Goal: Task Accomplishment & Management: Use online tool/utility

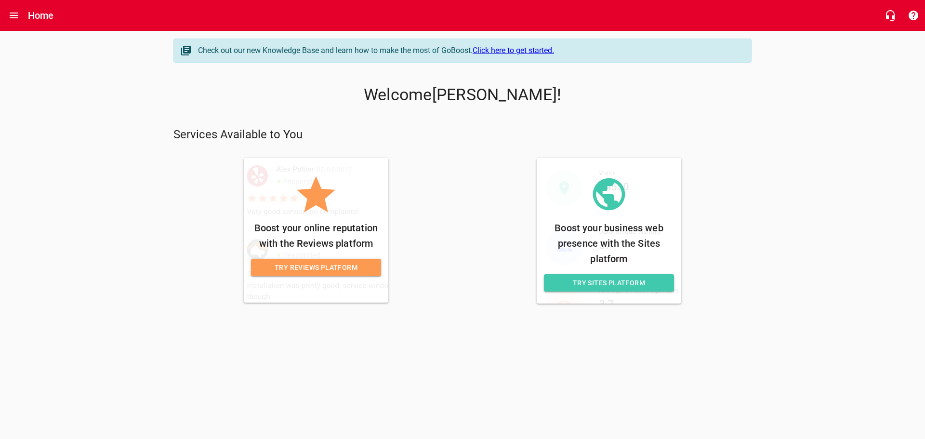
drag, startPoint x: 537, startPoint y: 52, endPoint x: 525, endPoint y: 49, distance: 11.9
click at [525, 49] on link "Click here to get started." at bounding box center [513, 50] width 81 height 9
click at [332, 271] on span "Try Reviews Platform" at bounding box center [316, 268] width 115 height 12
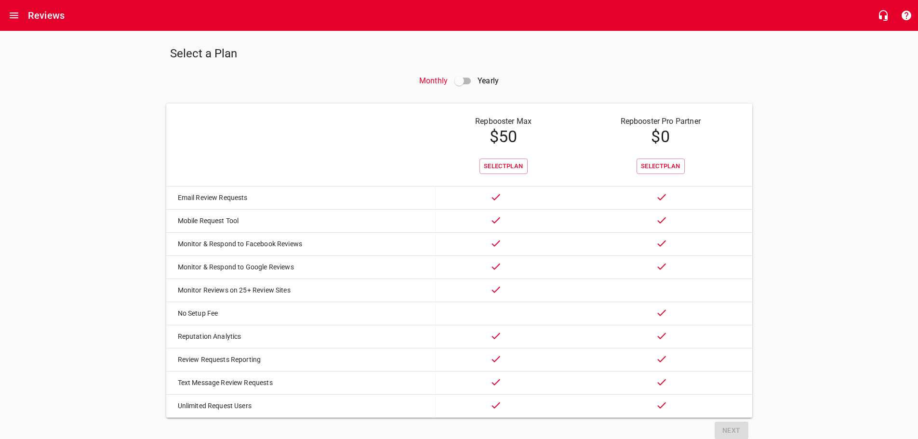
click at [466, 83] on input "checkbox" at bounding box center [459, 80] width 23 height 23
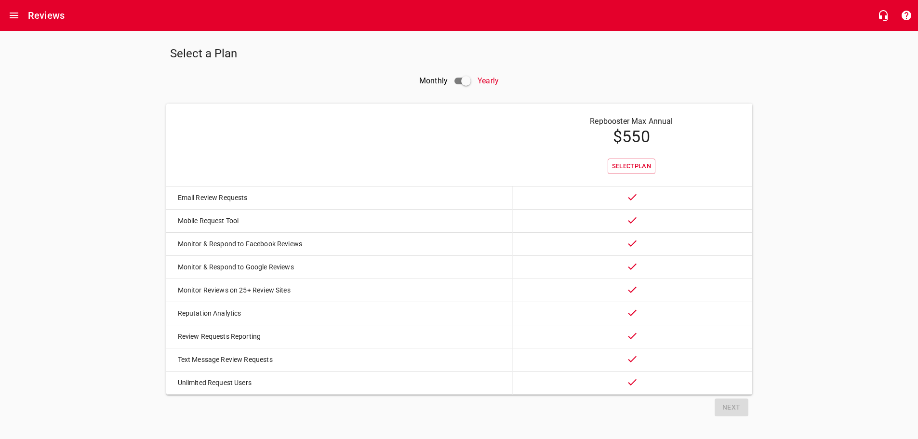
click at [466, 83] on input "checkbox" at bounding box center [465, 80] width 23 height 23
checkbox input "false"
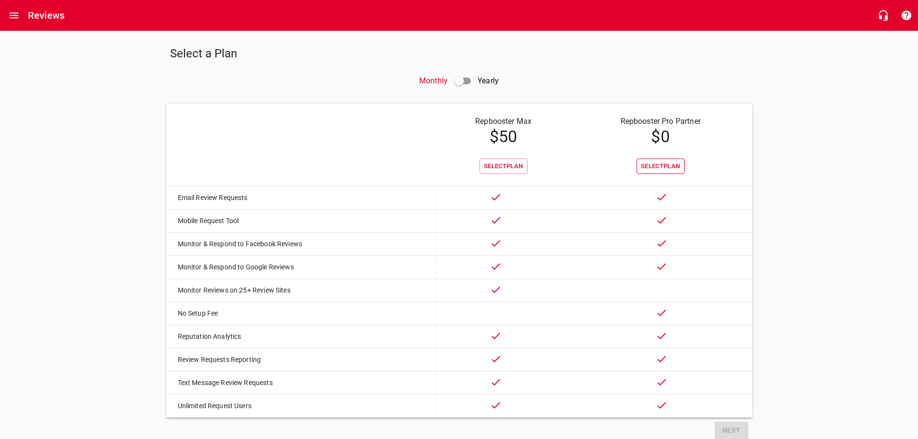
click at [663, 161] on span "Select Plan" at bounding box center [661, 166] width 40 height 11
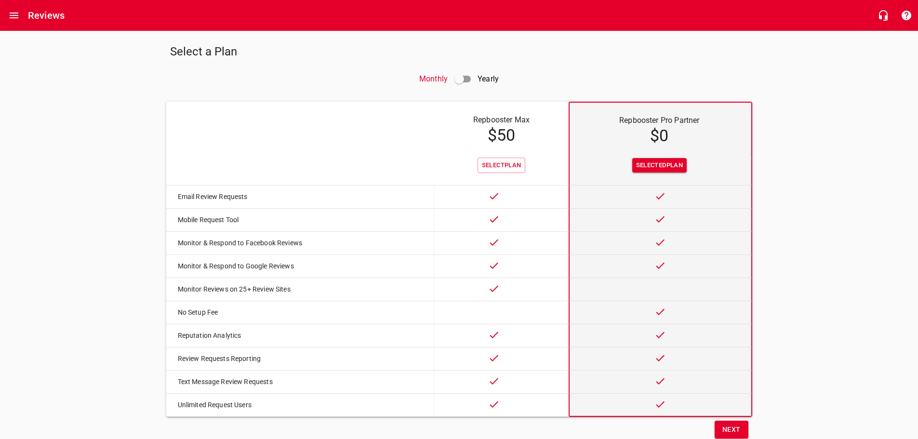
scroll to position [37, 0]
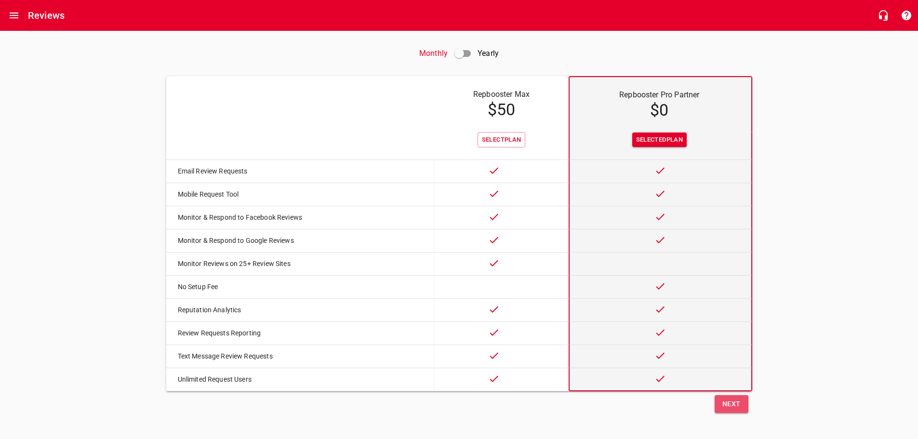
click at [723, 401] on span "Next" at bounding box center [731, 404] width 18 height 12
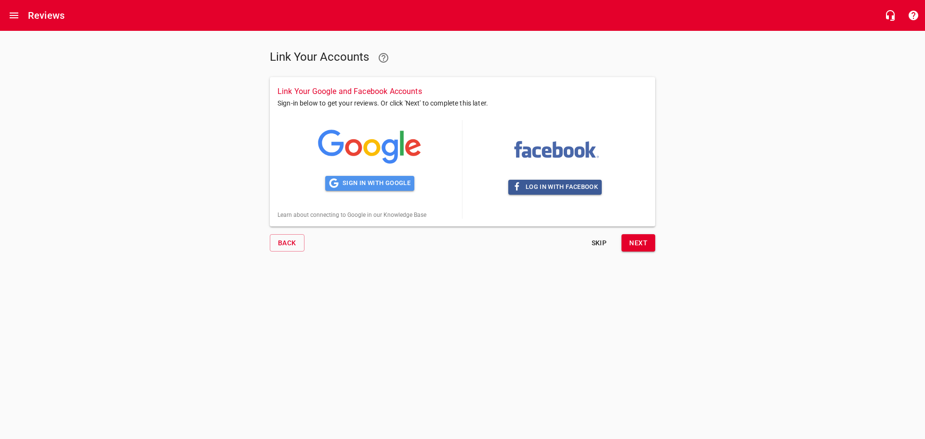
click at [381, 182] on span "Sign in with Google" at bounding box center [369, 183] width 81 height 11
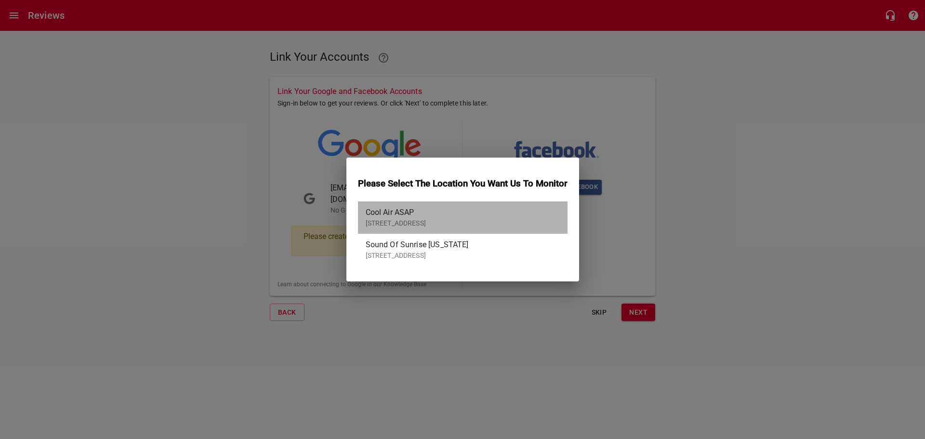
click at [379, 222] on p "[STREET_ADDRESS]" at bounding box center [459, 223] width 186 height 10
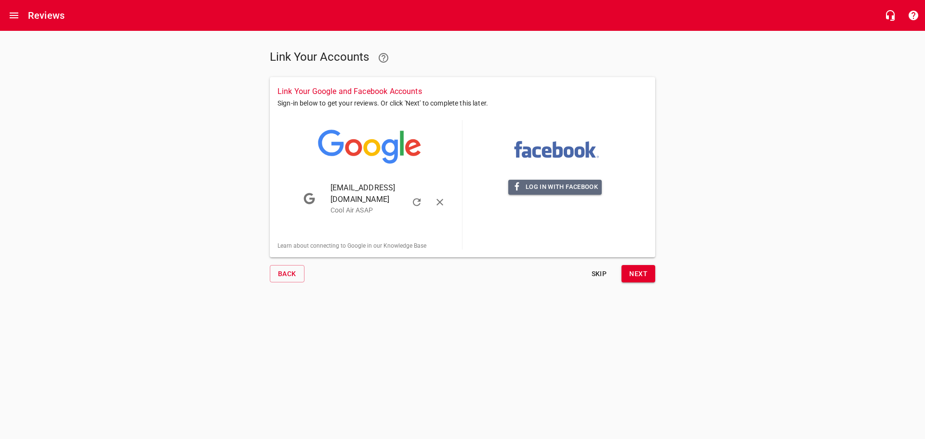
click at [558, 186] on span "Log in with Facebook" at bounding box center [555, 187] width 86 height 11
click at [637, 265] on button "Next" at bounding box center [639, 274] width 34 height 18
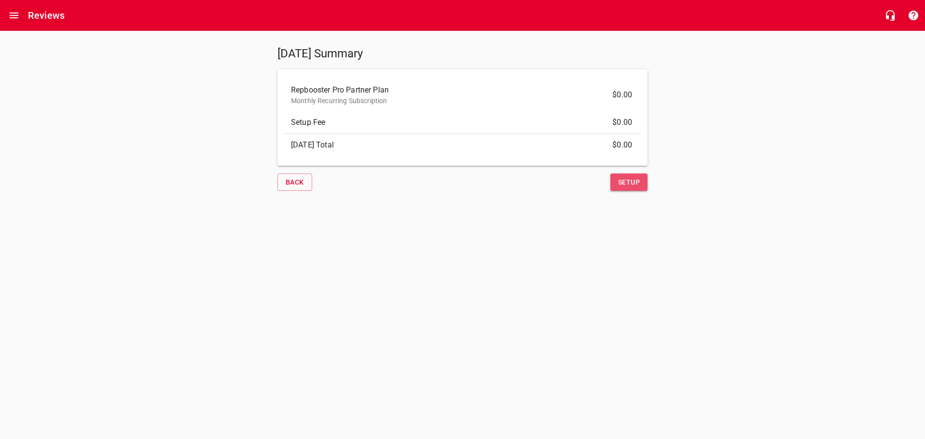
click at [619, 175] on button "Setup" at bounding box center [629, 182] width 37 height 18
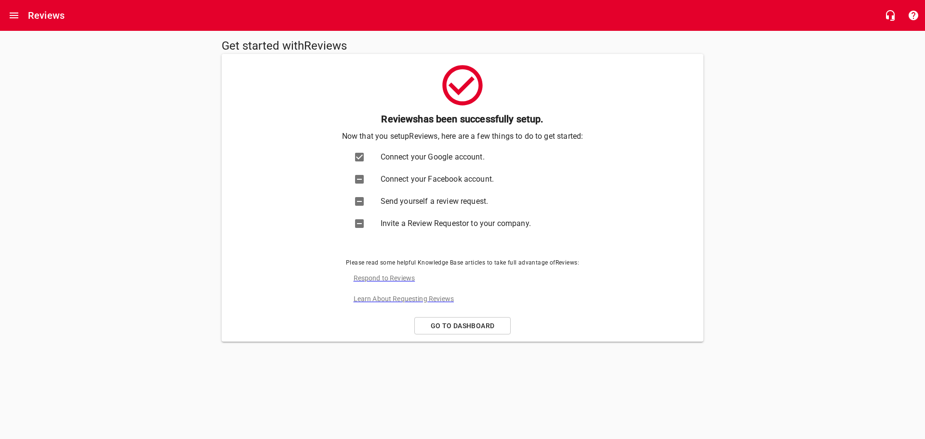
click at [358, 223] on icon at bounding box center [359, 223] width 9 height 9
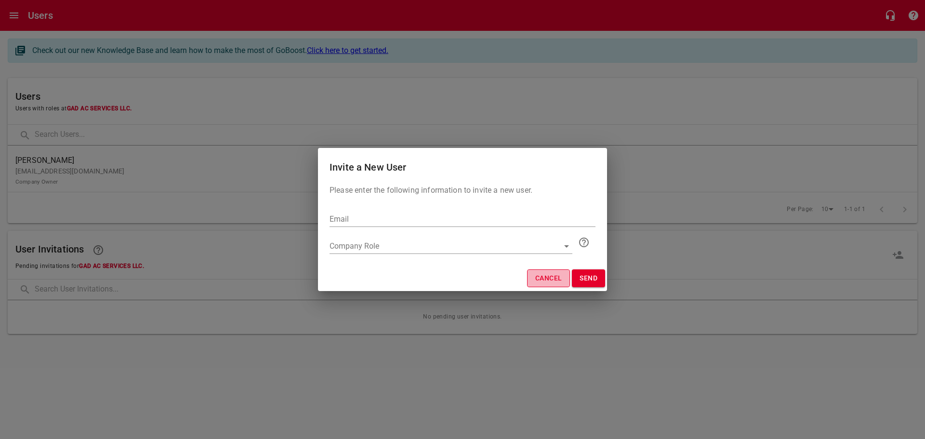
click at [558, 279] on span "Cancel" at bounding box center [548, 278] width 27 height 12
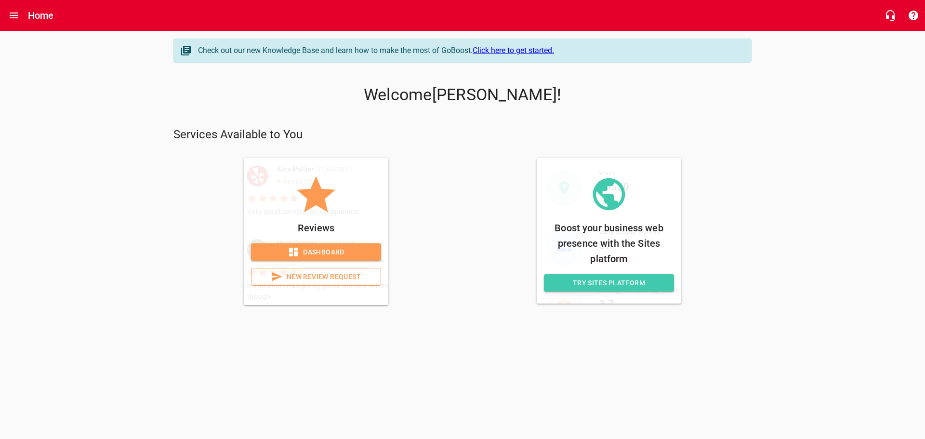
click at [634, 283] on span "Try Sites Platform" at bounding box center [609, 283] width 115 height 12
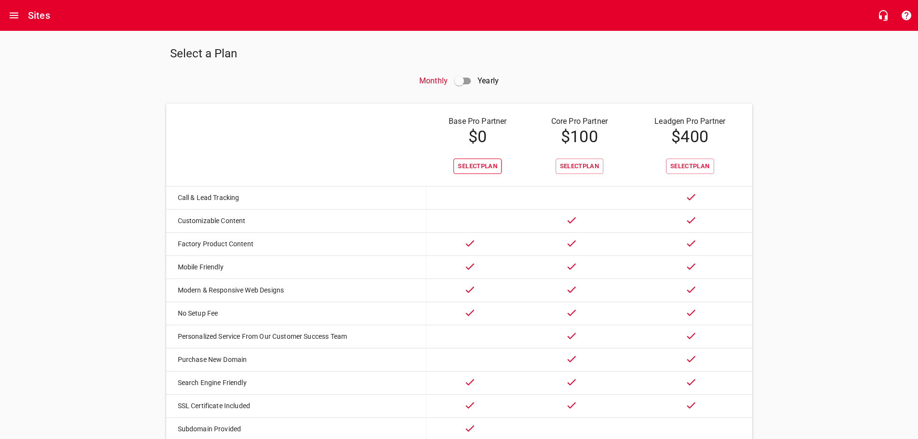
click at [486, 168] on span "Select Plan" at bounding box center [478, 166] width 40 height 11
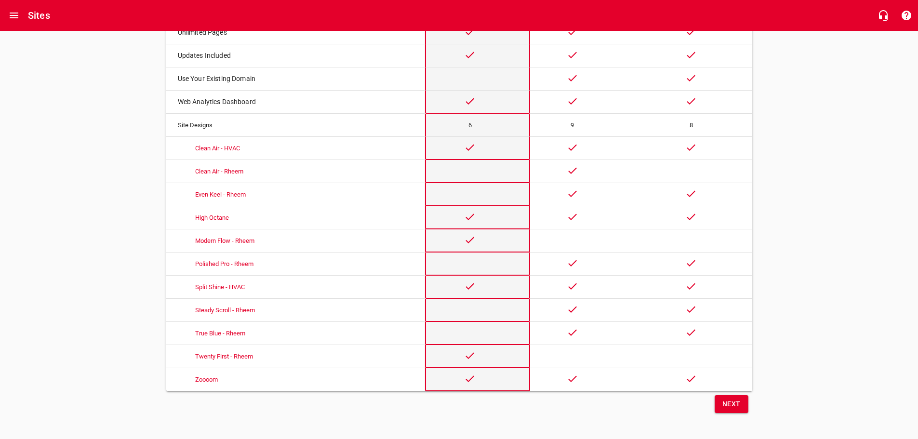
scroll to position [430, 0]
click at [740, 400] on span "Next" at bounding box center [731, 404] width 18 height 12
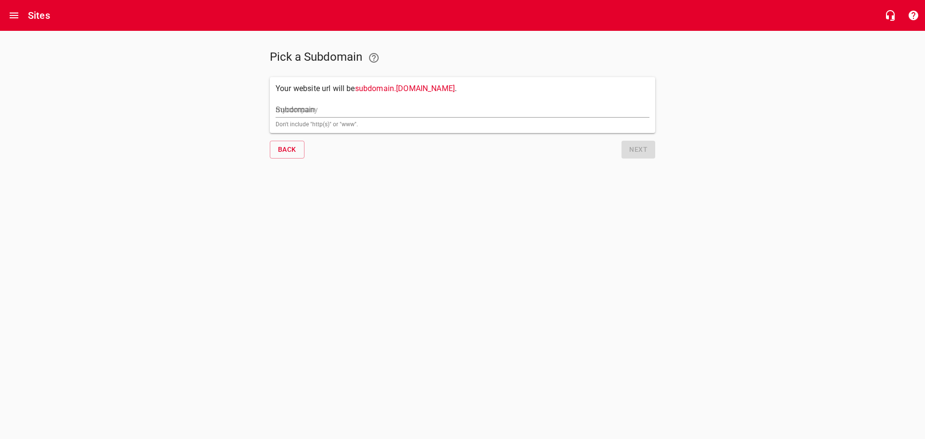
click at [352, 115] on input "Subdomain" at bounding box center [463, 109] width 374 height 15
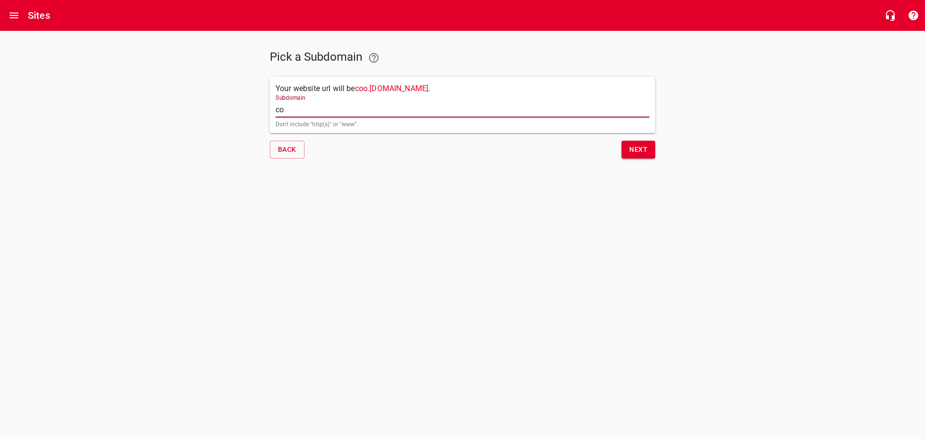
type input "c"
paste input "https//coolairasap.com/"
click at [638, 150] on span "Next" at bounding box center [638, 150] width 18 height 12
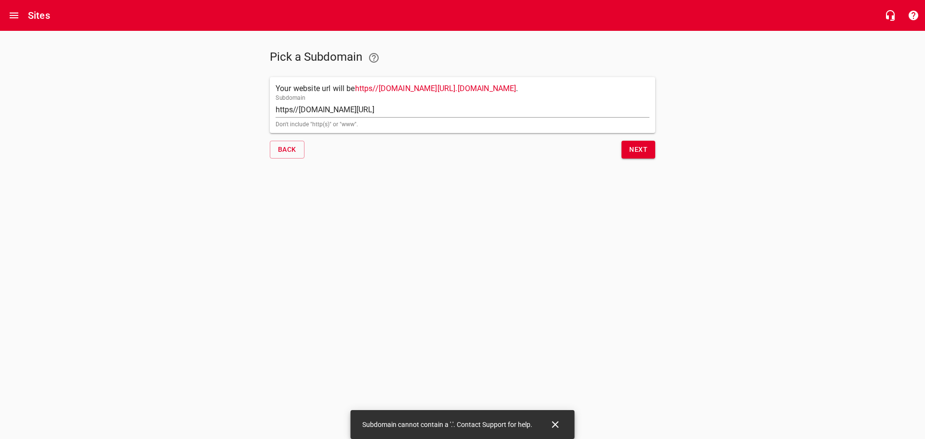
click at [299, 112] on input "https//coolairasap.com/" at bounding box center [463, 109] width 374 height 15
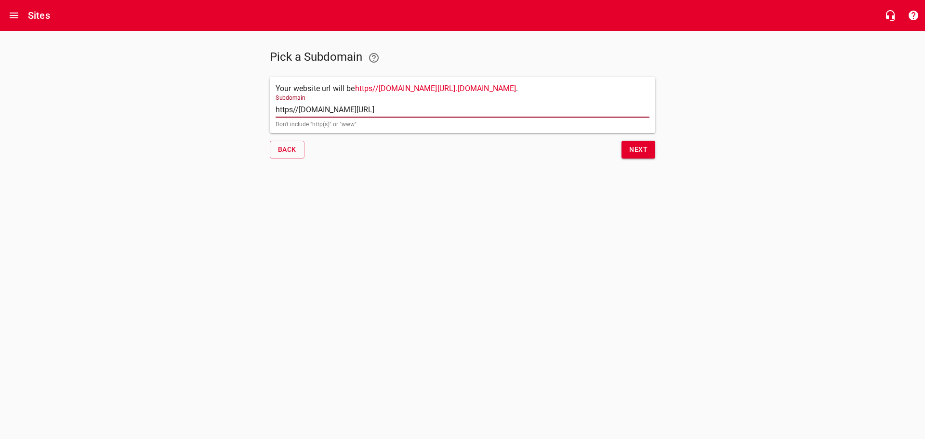
click at [297, 112] on input "https//coolairasap.com/" at bounding box center [463, 109] width 374 height 15
drag, startPoint x: 297, startPoint y: 110, endPoint x: 258, endPoint y: 109, distance: 39.1
click at [258, 109] on div "Pick a Subdomain Your website url will be https//coolairasap.com/ . rheempropar…" at bounding box center [462, 98] width 925 height 135
click at [635, 151] on span "Next" at bounding box center [638, 150] width 18 height 12
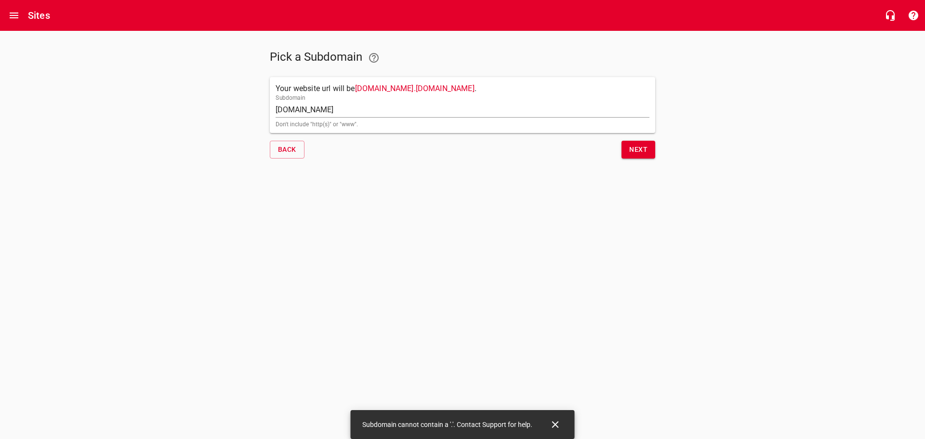
click at [295, 112] on input "coolairasap.com" at bounding box center [463, 109] width 374 height 15
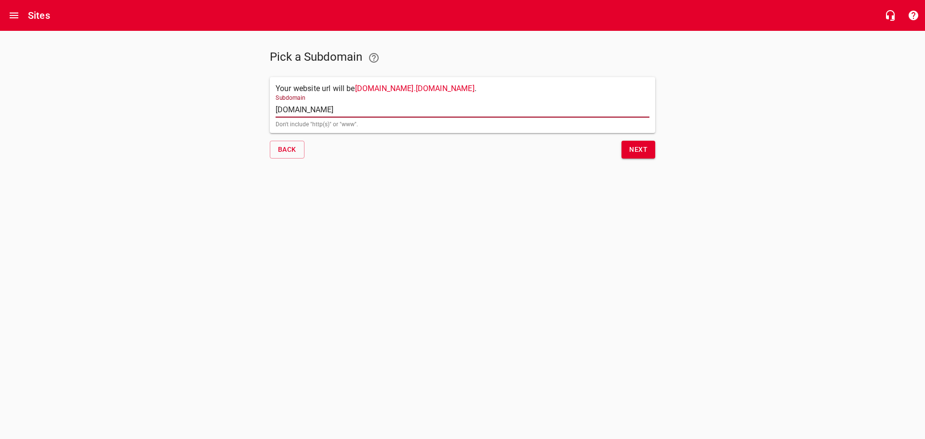
click at [362, 112] on input "coolairasap.com" at bounding box center [463, 109] width 374 height 15
type input "coolairasap.com."
click at [647, 152] on span "Next" at bounding box center [638, 150] width 18 height 12
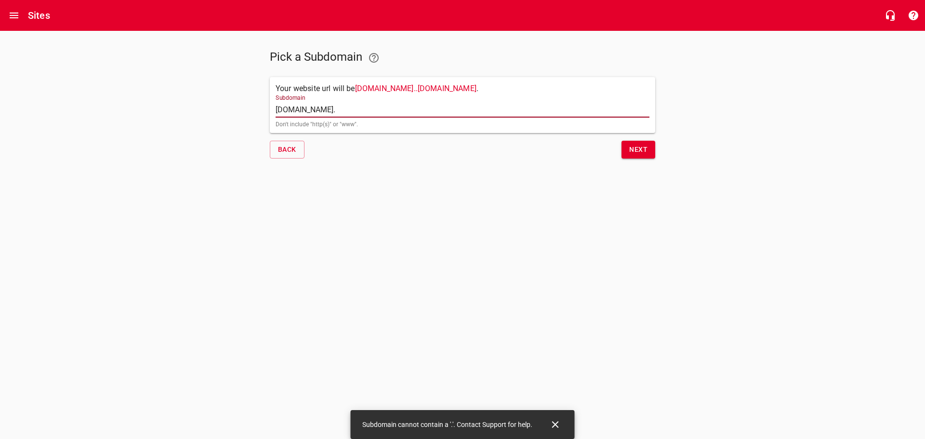
click at [335, 107] on input "coolairasap.com." at bounding box center [463, 109] width 374 height 15
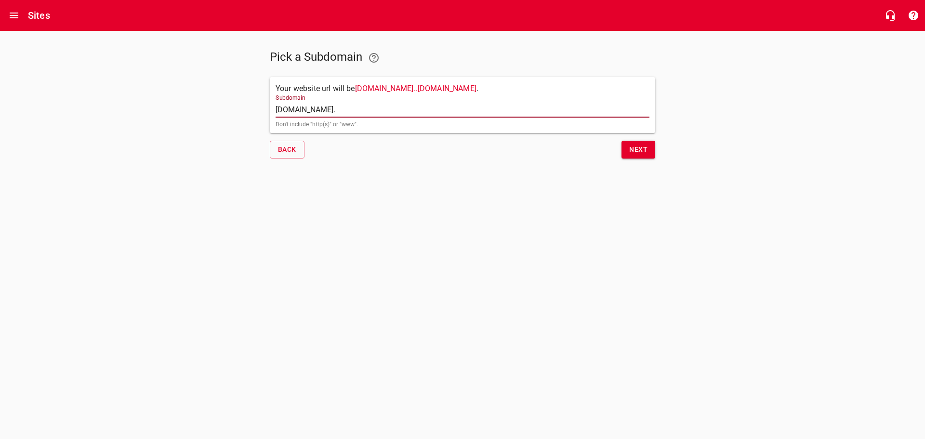
click at [335, 107] on input "coolairasap.com." at bounding box center [463, 109] width 374 height 15
type input "c"
click at [628, 154] on button "Next" at bounding box center [639, 150] width 34 height 18
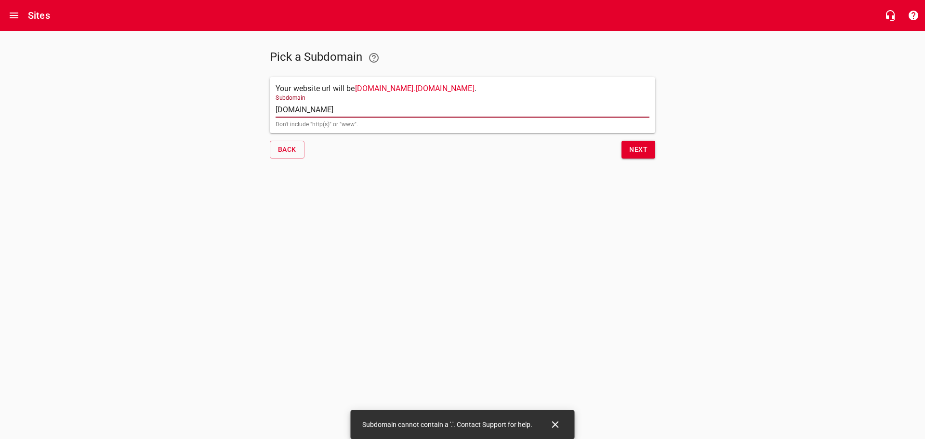
click at [357, 110] on input "coolairasap.com" at bounding box center [463, 109] width 374 height 15
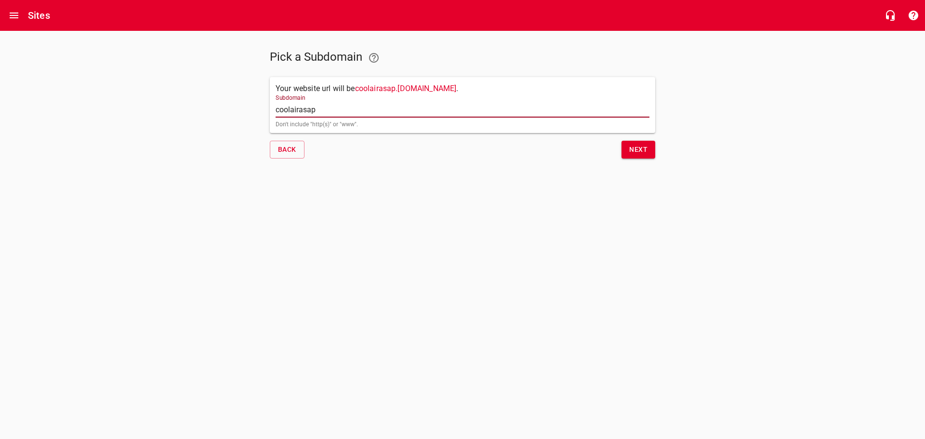
type input "coolairasap"
click at [631, 149] on span "Next" at bounding box center [638, 150] width 18 height 12
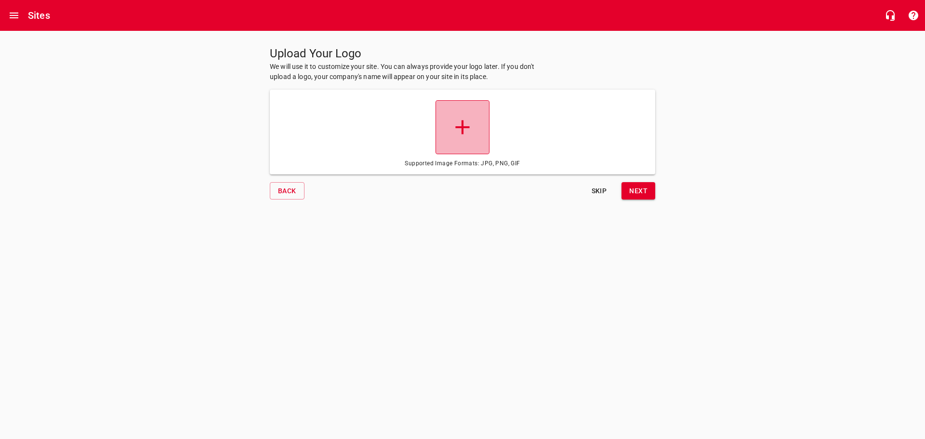
click at [459, 127] on icon at bounding box center [462, 127] width 14 height 14
click at [0, 0] on input "file" at bounding box center [0, 0] width 0 height 0
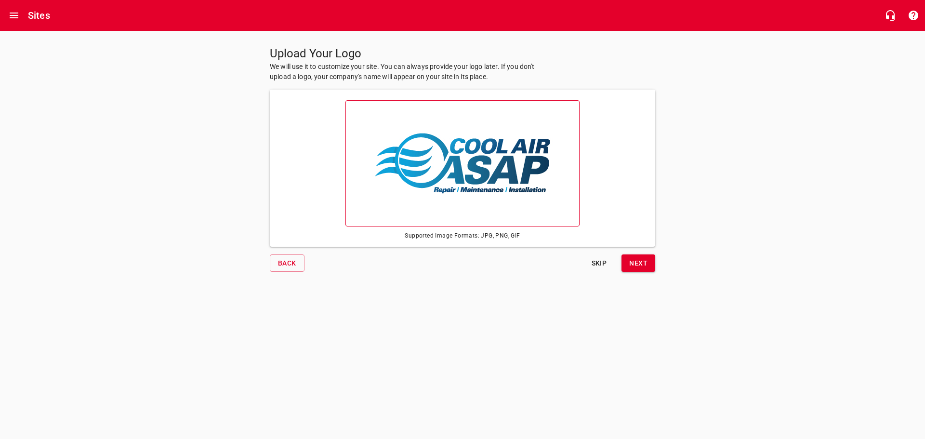
click at [630, 266] on span "Next" at bounding box center [638, 263] width 18 height 12
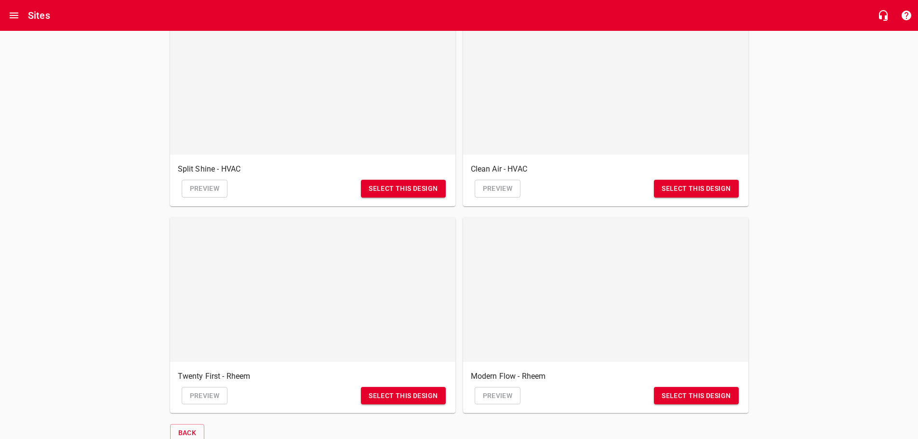
scroll to position [353, 0]
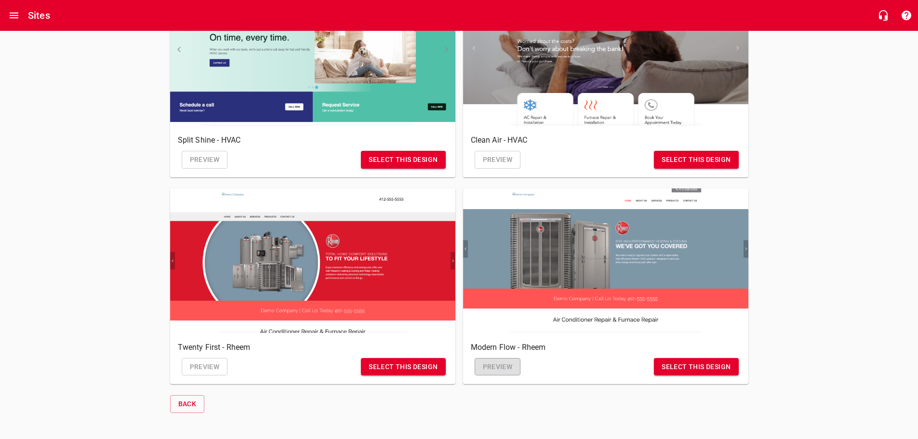
click at [508, 361] on span "Preview" at bounding box center [498, 367] width 30 height 12
click at [689, 362] on span "Select this design" at bounding box center [696, 367] width 69 height 12
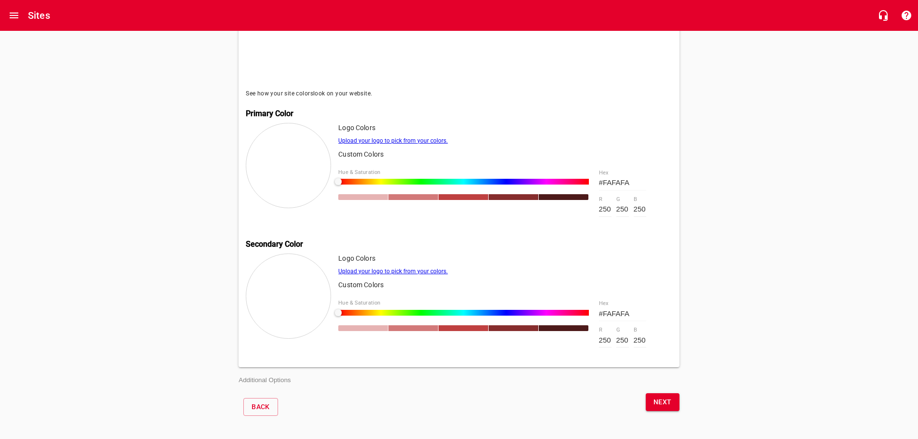
scroll to position [307, 0]
click at [433, 137] on link "Upload your logo to pick from your colors." at bounding box center [392, 140] width 109 height 7
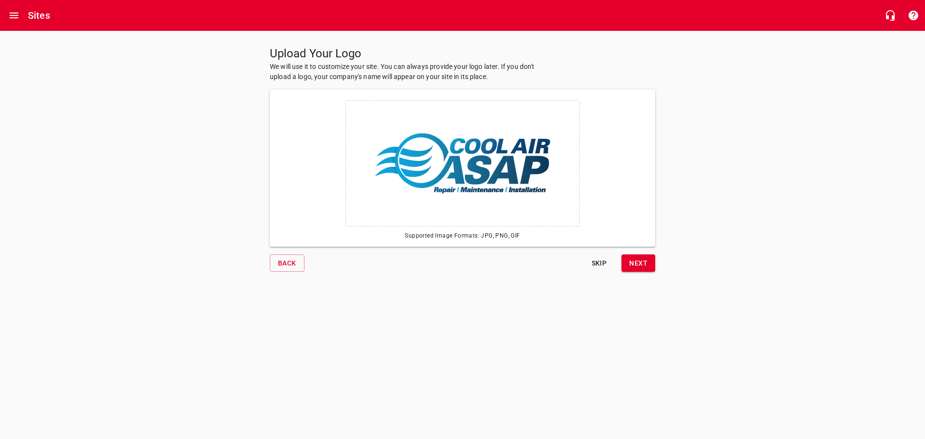
click at [638, 266] on span "Next" at bounding box center [638, 263] width 18 height 12
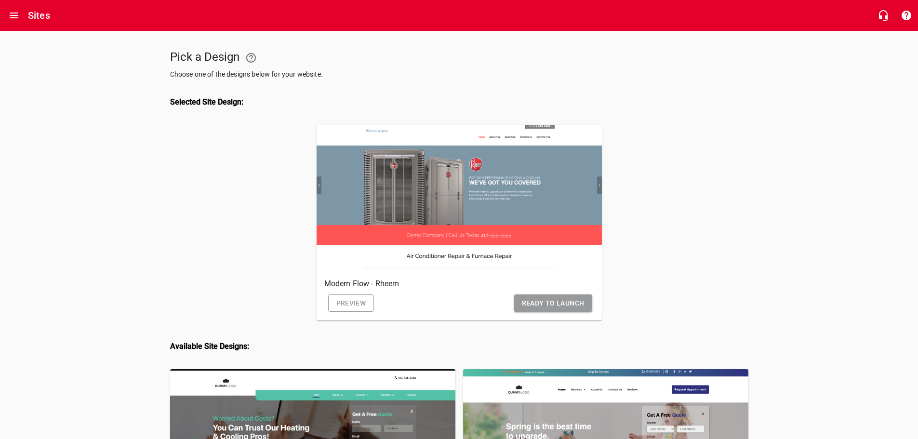
click at [368, 307] on link "Preview" at bounding box center [351, 303] width 46 height 18
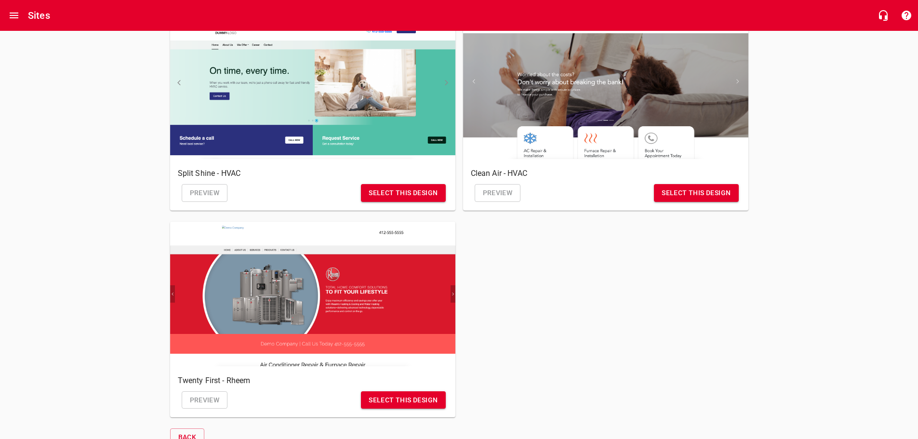
scroll to position [624, 0]
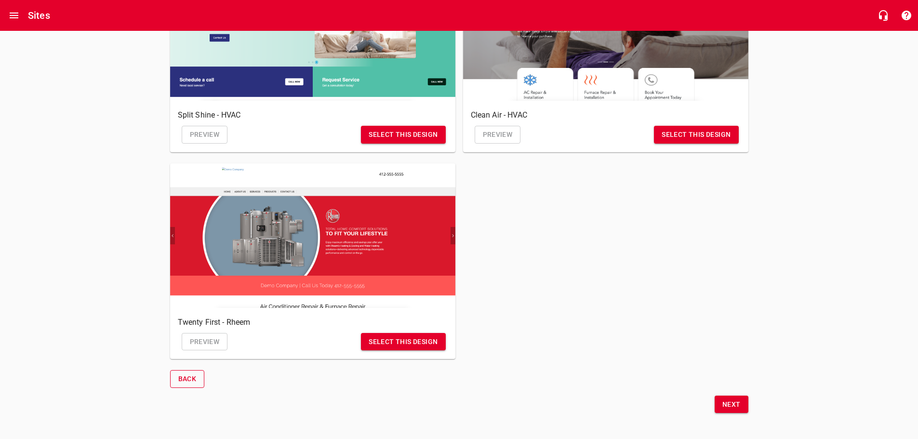
click at [188, 379] on span "Back" at bounding box center [187, 379] width 18 height 12
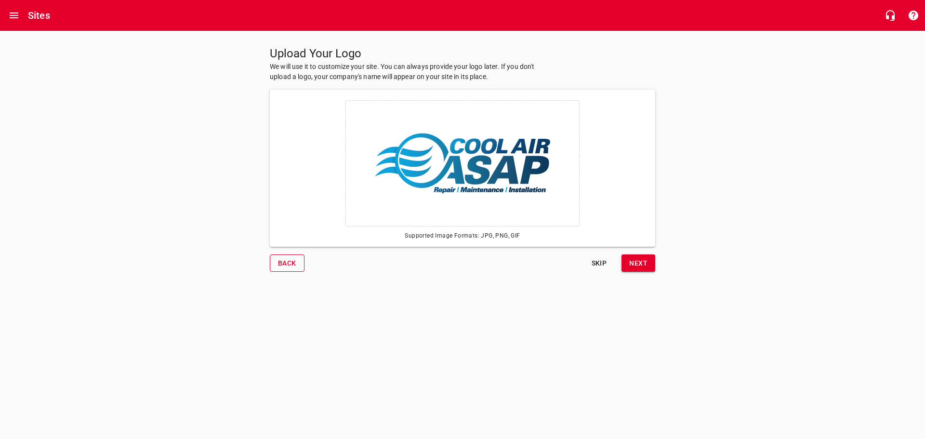
click at [285, 262] on span "Back" at bounding box center [287, 263] width 18 height 12
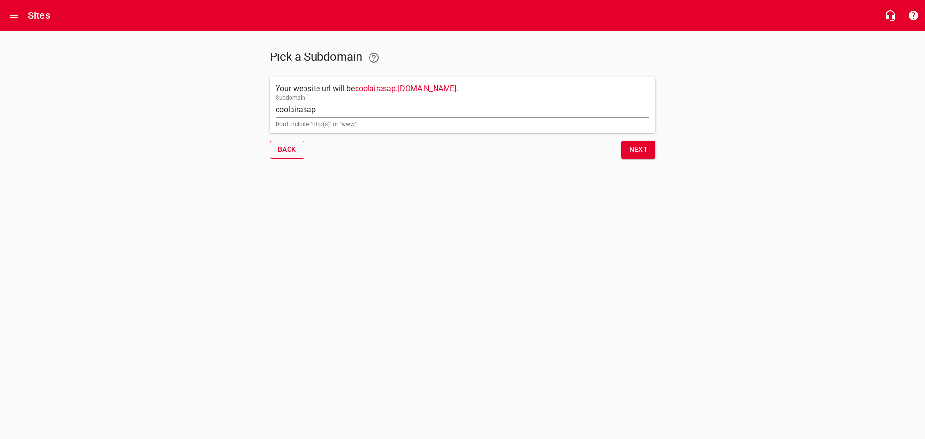
click at [283, 155] on span "Back" at bounding box center [287, 150] width 18 height 12
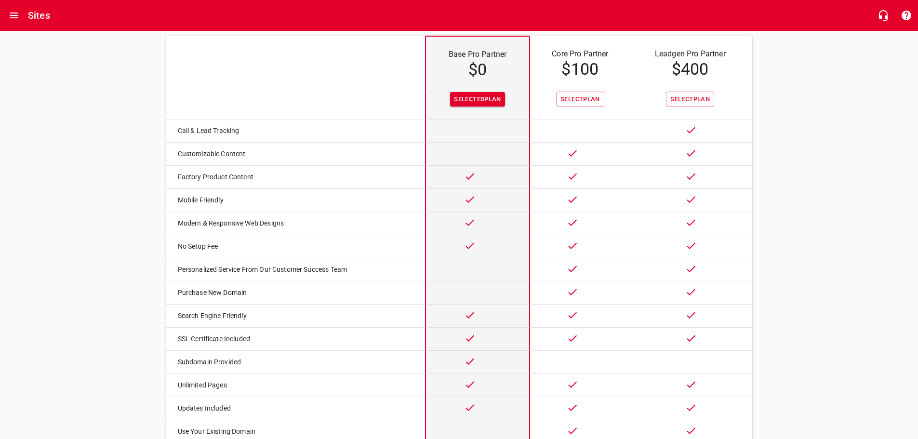
scroll to position [44, 0]
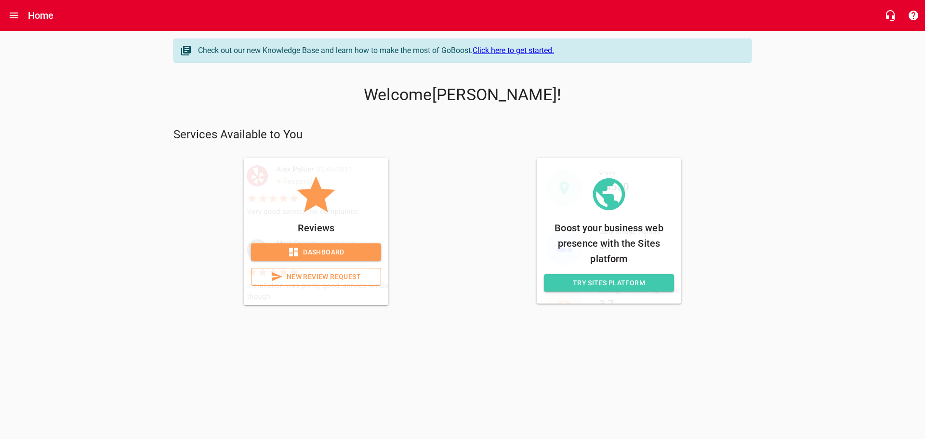
drag, startPoint x: 586, startPoint y: 284, endPoint x: 571, endPoint y: 288, distance: 15.6
click at [571, 288] on span "Try Sites Platform" at bounding box center [609, 283] width 115 height 12
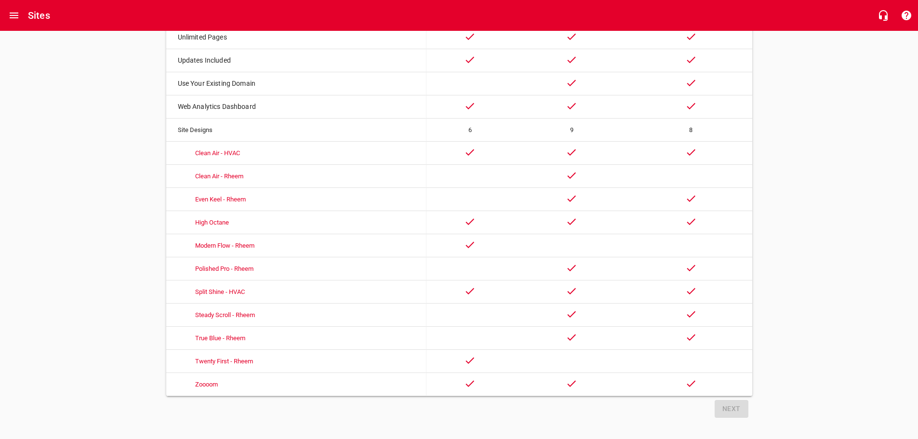
scroll to position [429, 0]
